Goal: Find specific page/section: Find specific page/section

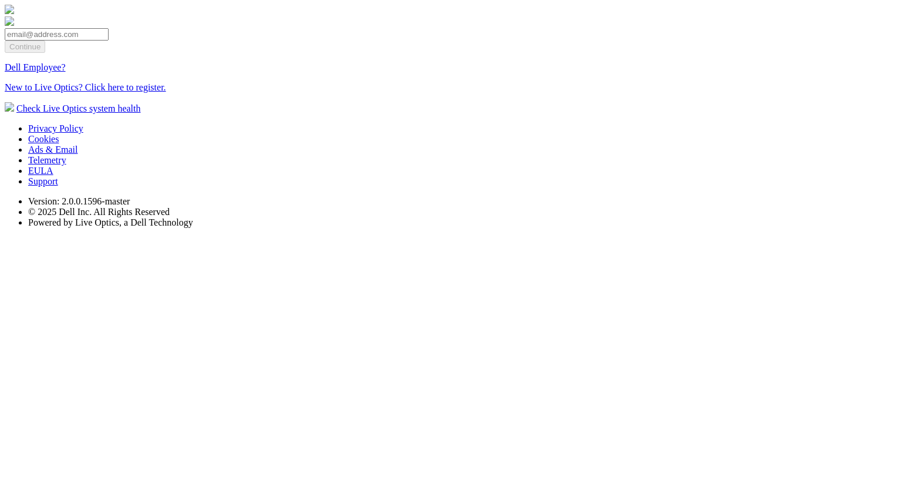
click at [109, 41] on input "email" at bounding box center [57, 34] width 104 height 12
type input "[EMAIL_ADDRESS][DOMAIN_NAME]"
click at [644, 114] on section "[EMAIL_ADDRESS][DOMAIN_NAME] Continue Dell Employee? New to Live Optics? Click …" at bounding box center [449, 59] width 888 height 109
click at [45, 53] on input "Continue" at bounding box center [25, 47] width 41 height 12
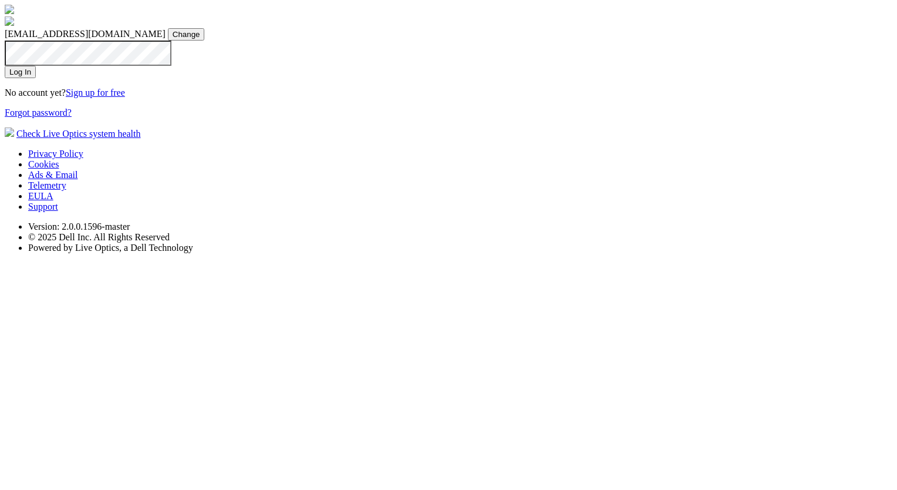
click at [36, 78] on input "Log In" at bounding box center [20, 72] width 31 height 12
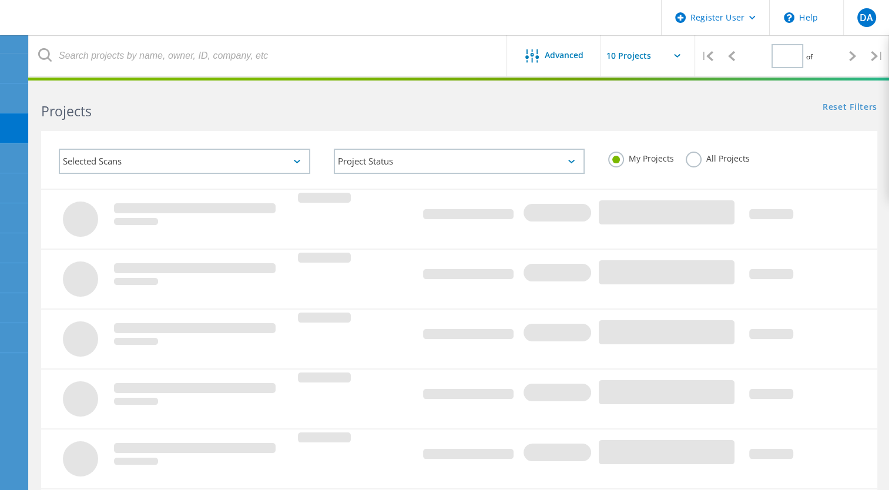
type input "1"
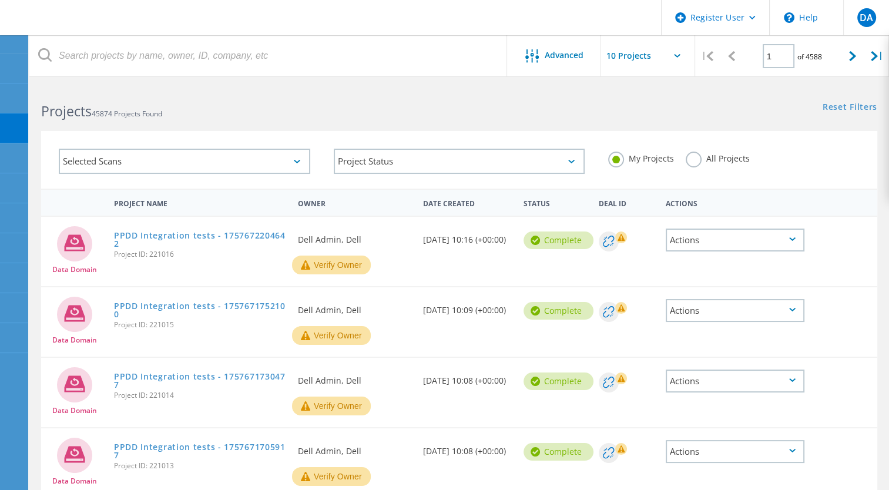
click at [217, 166] on div "Selected Scans" at bounding box center [184, 161] width 251 height 25
click at [298, 160] on icon at bounding box center [297, 162] width 6 height 4
click at [689, 163] on label "All Projects" at bounding box center [717, 157] width 64 height 11
click at [0, 0] on input "All Projects" at bounding box center [0, 0] width 0 height 0
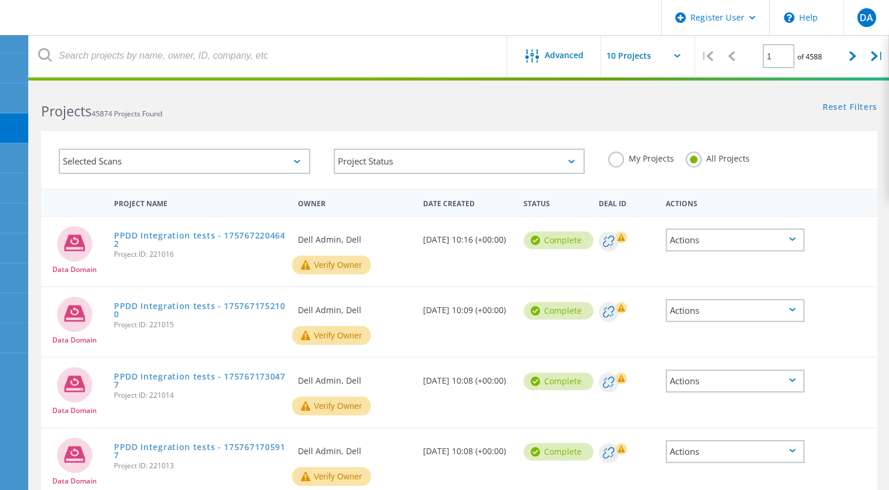
click at [262, 165] on div "Selected Scans" at bounding box center [184, 161] width 251 height 25
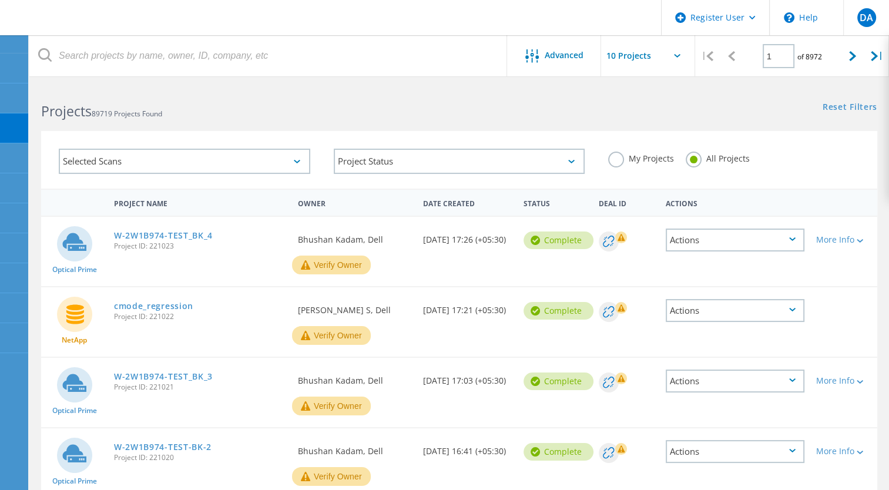
click at [262, 165] on div "Selected Scans" at bounding box center [184, 161] width 251 height 25
click at [169, 238] on link "W-2W1B974-TEST_BK_4" at bounding box center [163, 235] width 99 height 8
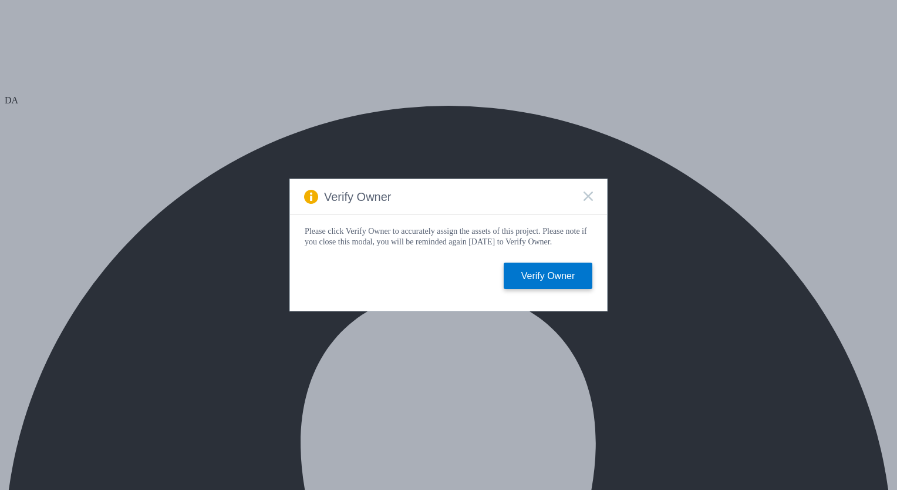
click at [591, 197] on icon at bounding box center [588, 195] width 9 height 9
